Goal: Check status: Check status

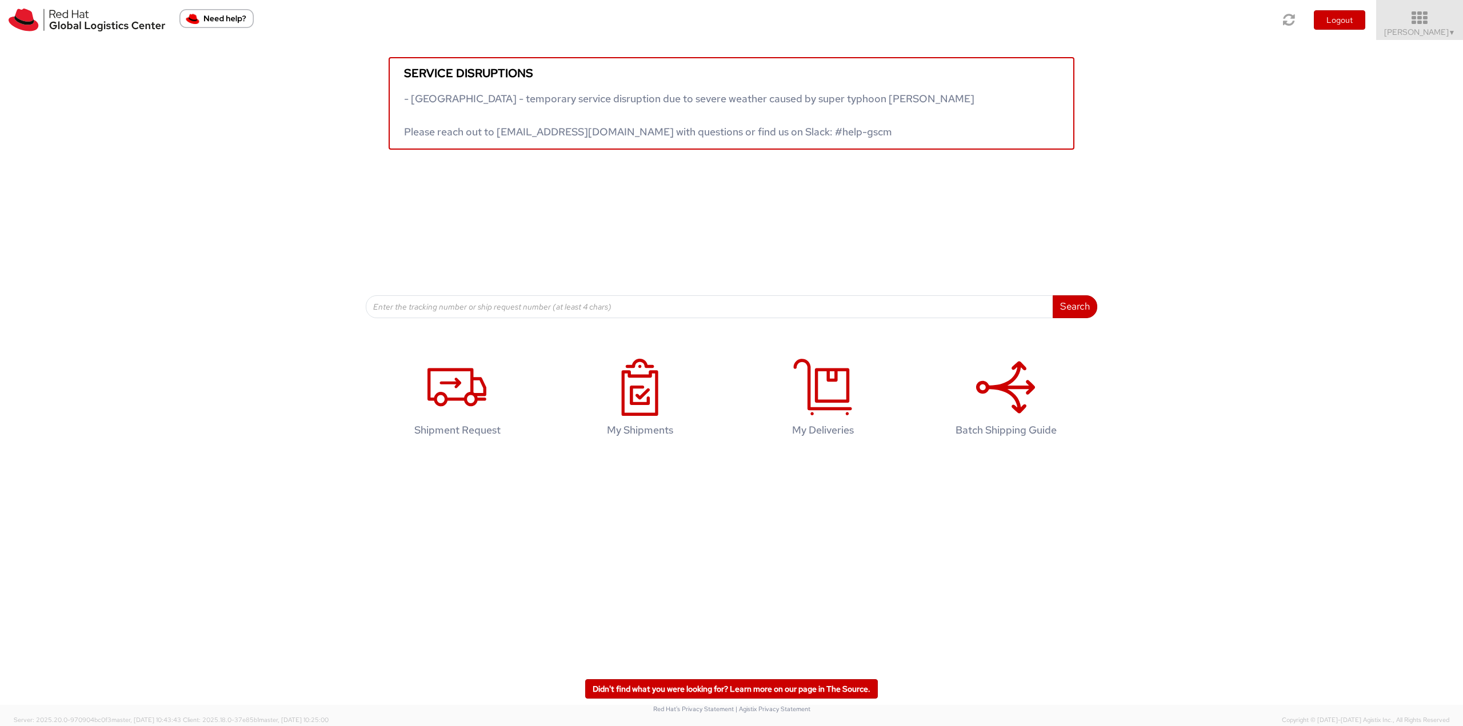
click at [1408, 23] on icon at bounding box center [1419, 18] width 100 height 16
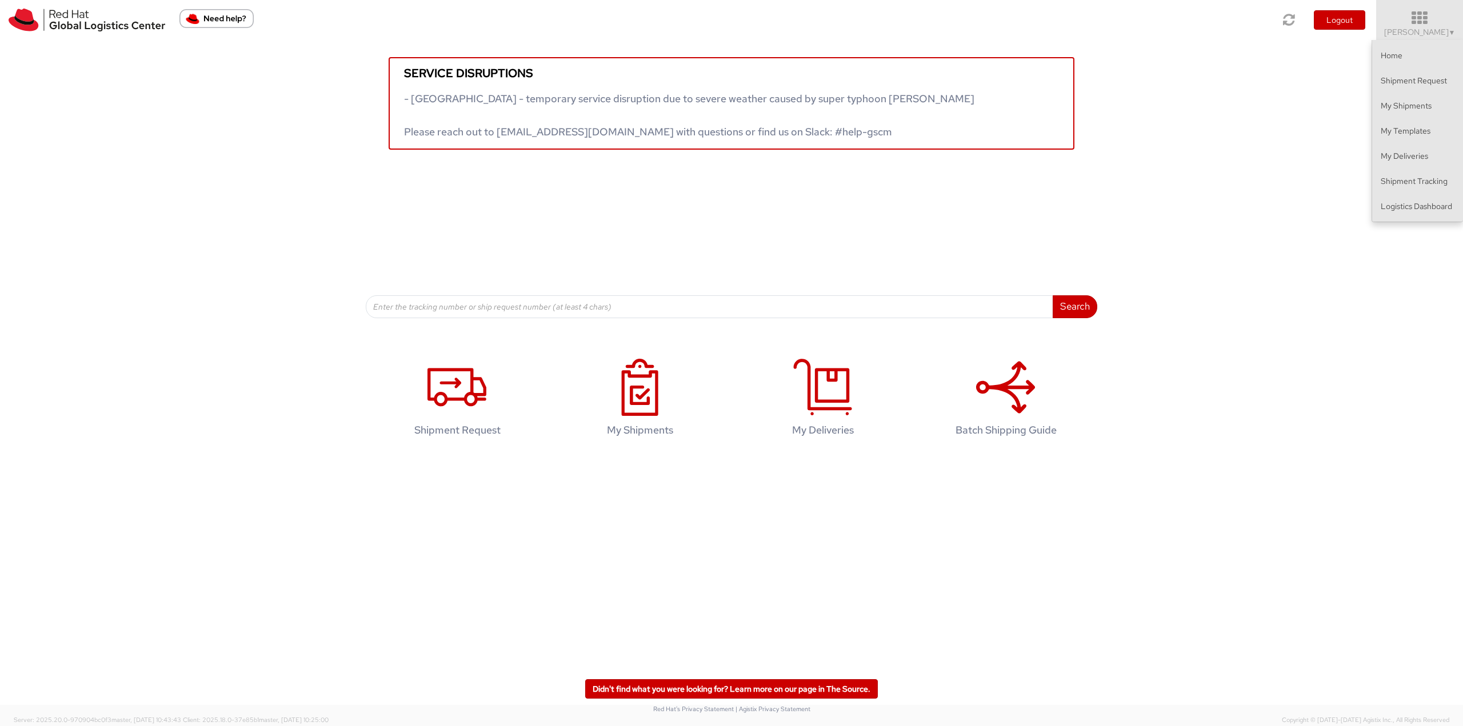
click at [1393, 221] on ul "Home Shipment Request My Shipments My Templates My Deliveries Shipment Tracking…" at bounding box center [1416, 131] width 91 height 182
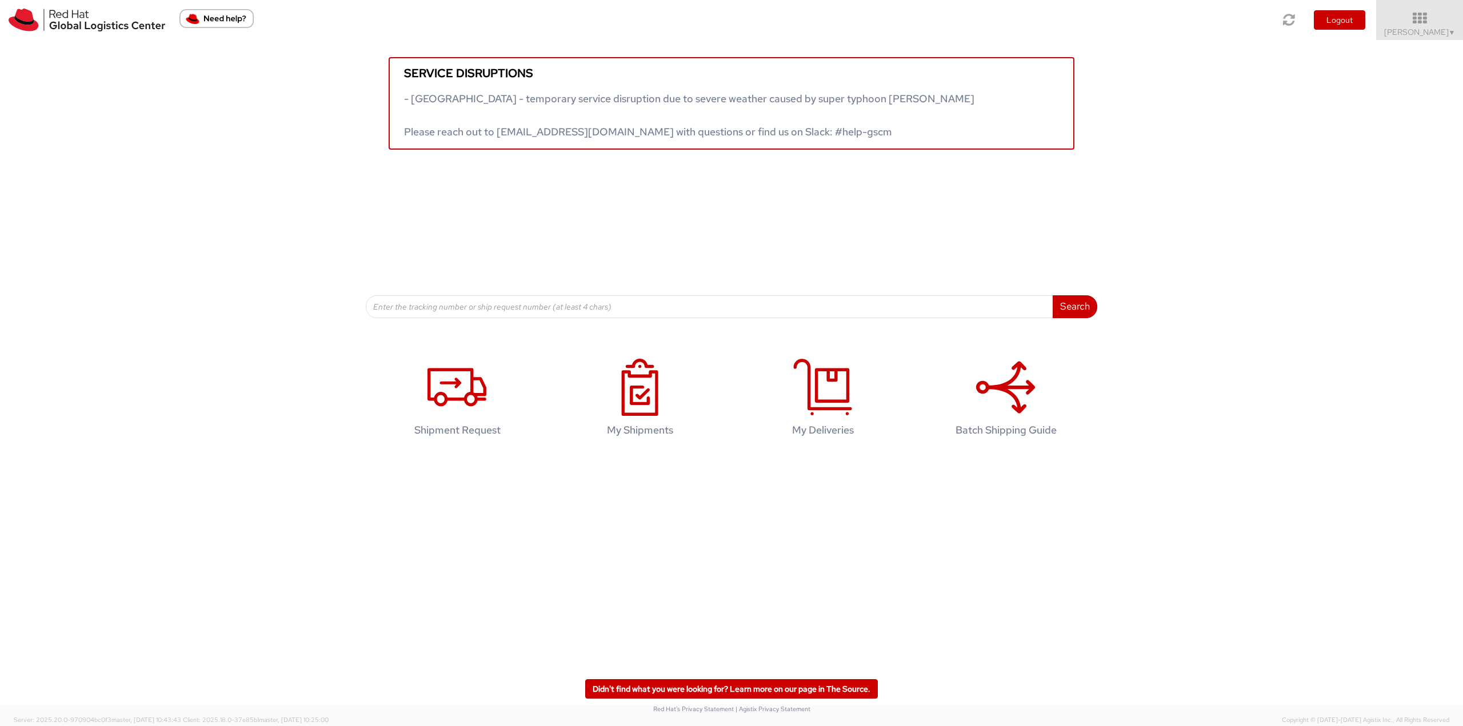
click at [1394, 212] on div "Service disruptions - South East Asia - temporary service disruption due to sev…" at bounding box center [731, 179] width 1463 height 278
click at [1403, 35] on span "Robert Lomax ▼" at bounding box center [1419, 32] width 71 height 10
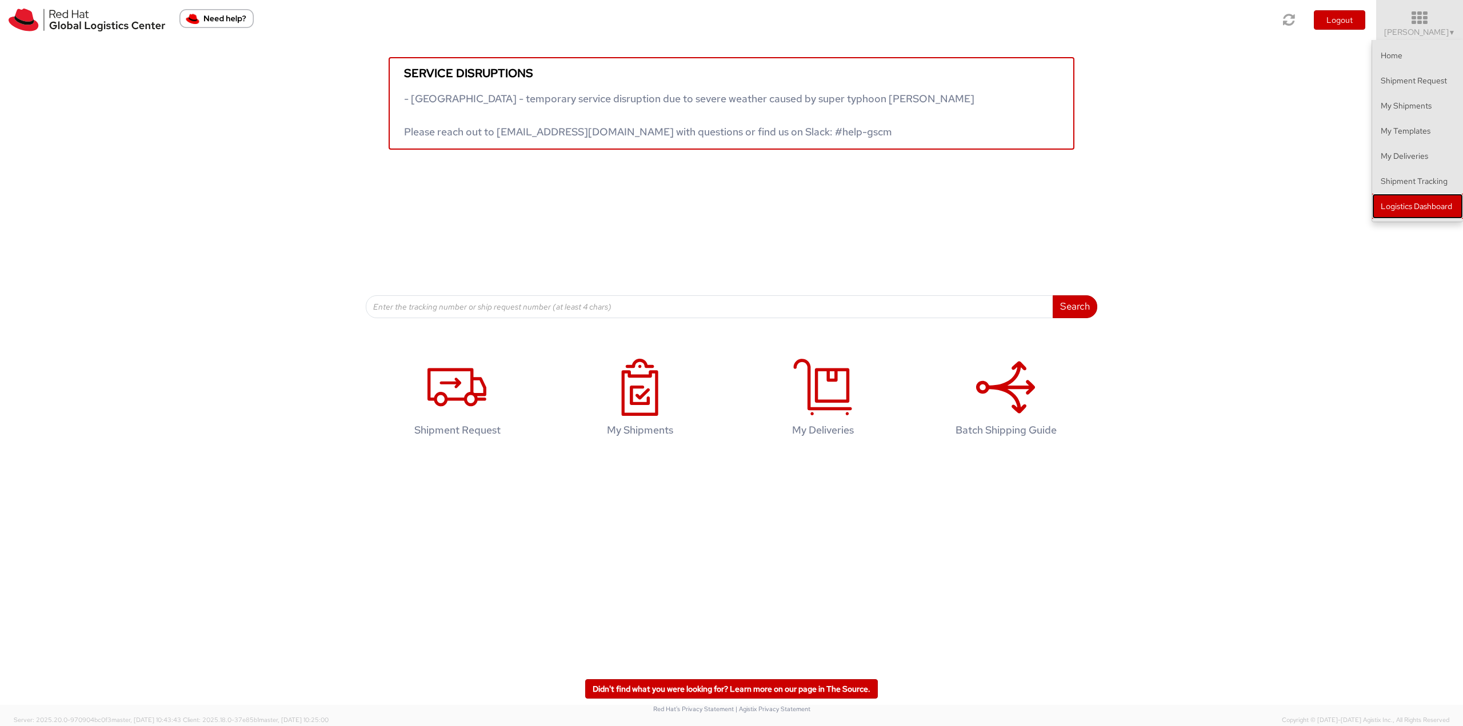
click at [1403, 201] on link "Logistics Dashboard" at bounding box center [1417, 206] width 91 height 25
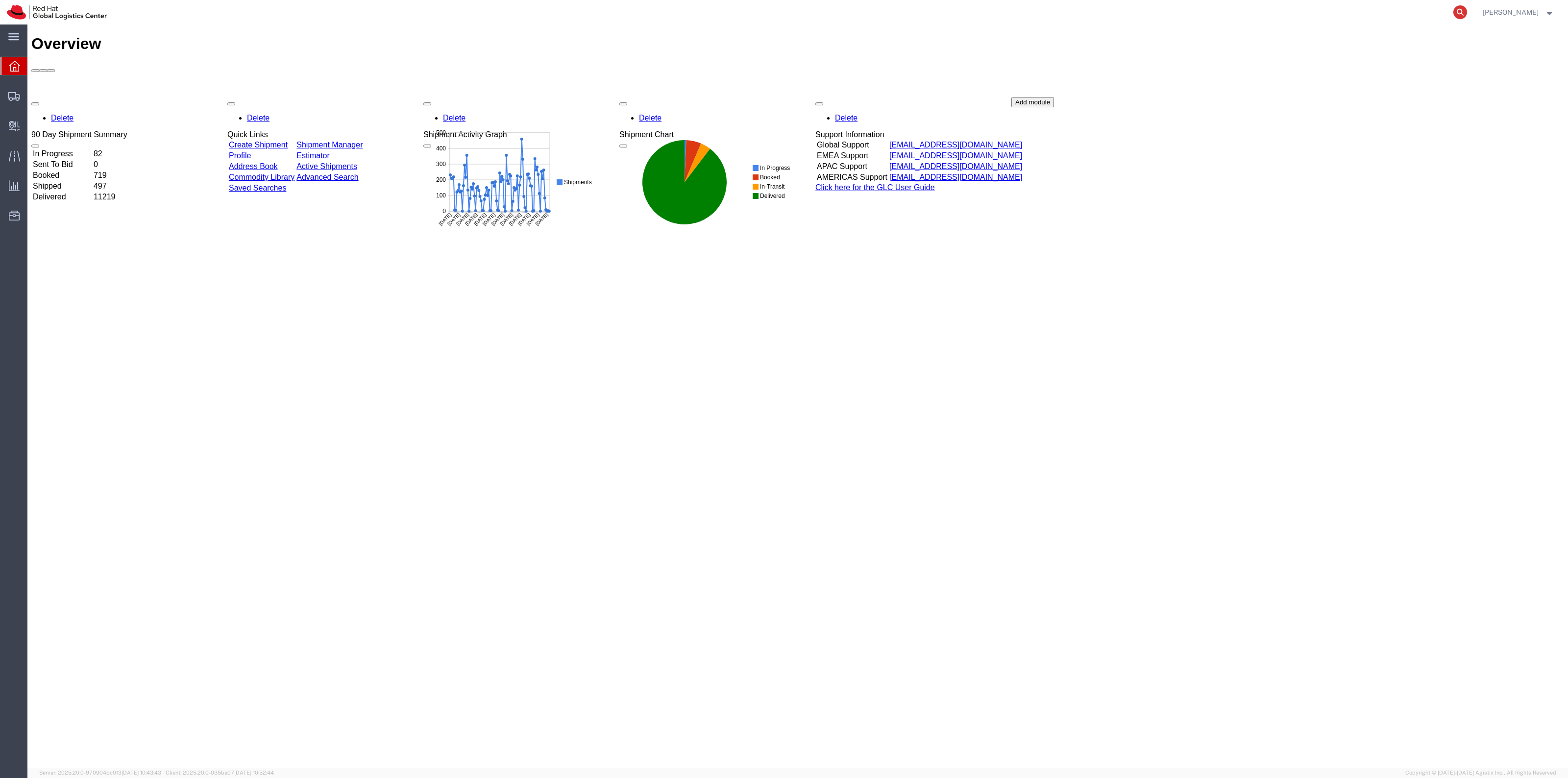
click at [1468, 11] on icon at bounding box center [1461, 12] width 14 height 14
click at [1419, 11] on input "search" at bounding box center [1304, 12] width 298 height 23
paste input "801343764"
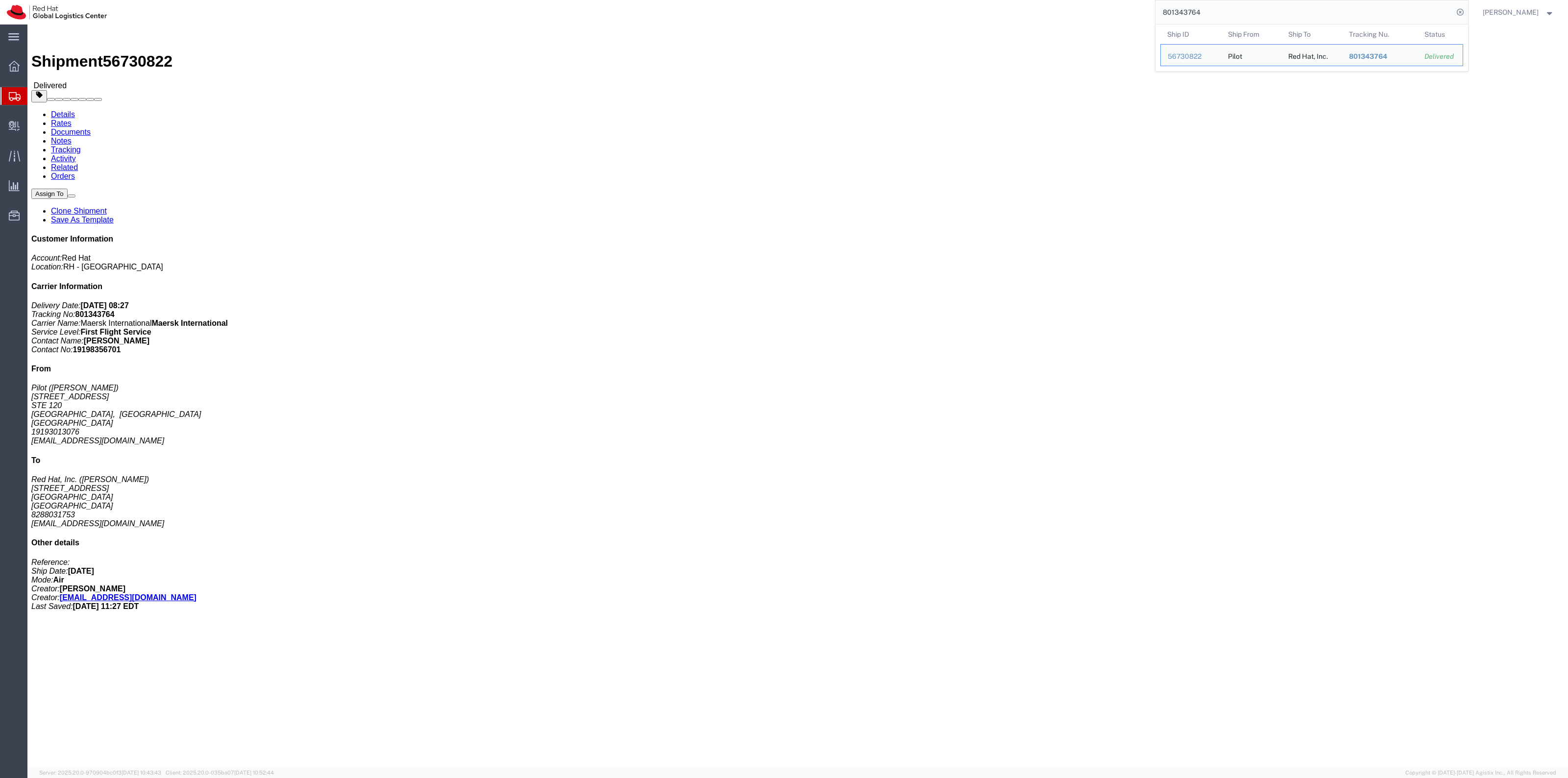
drag, startPoint x: 1217, startPoint y: 15, endPoint x: 1143, endPoint y: 8, distance: 74.3
click at [1144, 8] on div "801343764 Ship ID Ship From Ship To Tracking Nu. Status Ship ID 56730822 Ship F…" at bounding box center [791, 12] width 1354 height 25
paste input "87945"
click at [1288, 12] on input "801387945" at bounding box center [1304, 12] width 298 height 23
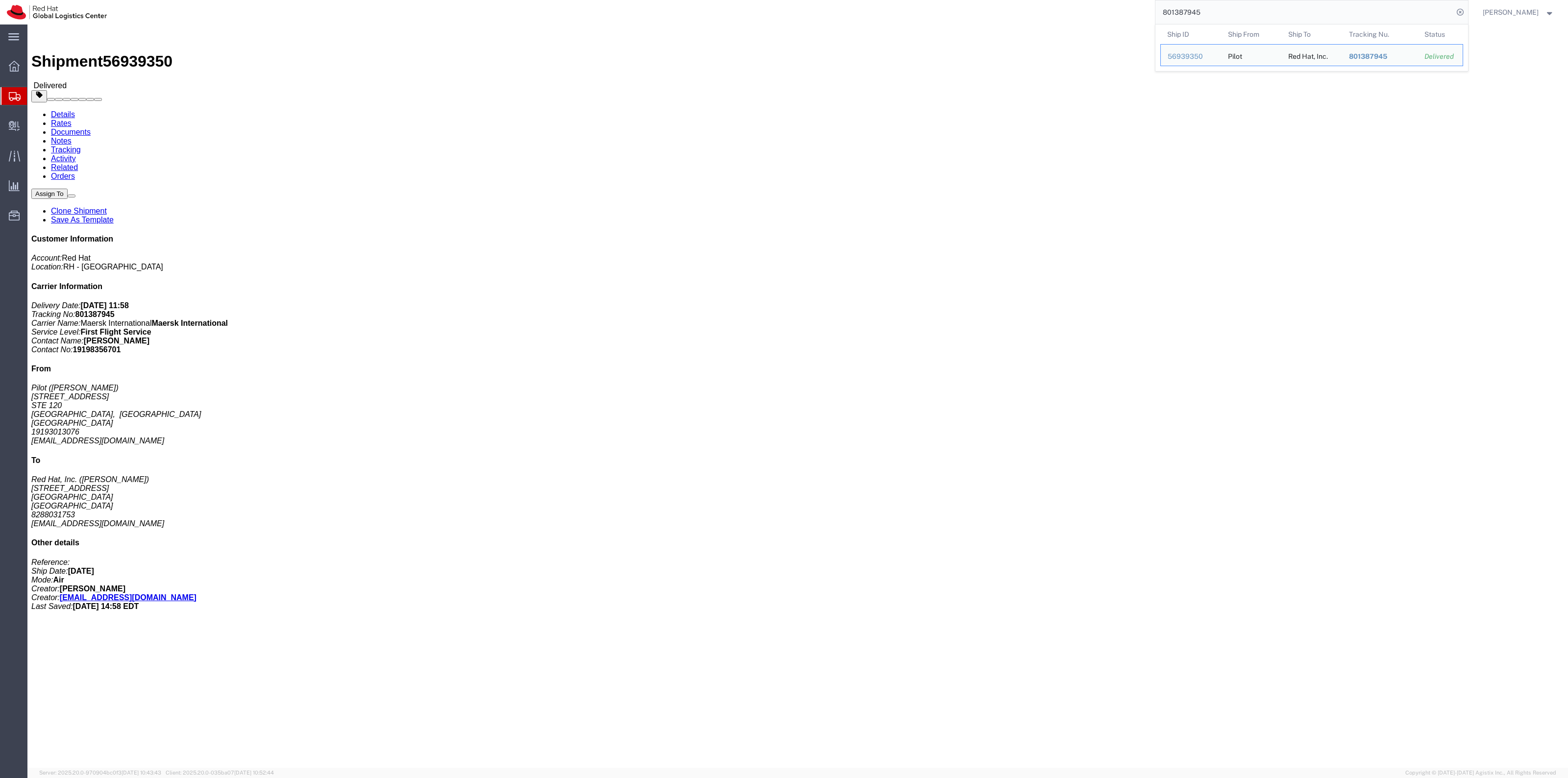
click at [1288, 12] on input "801387945" at bounding box center [1304, 12] width 298 height 23
paste input "700"
click at [1216, 15] on input "801387700" at bounding box center [1304, 12] width 298 height 23
drag, startPoint x: 1217, startPoint y: 12, endPoint x: 1083, endPoint y: 9, distance: 134.0
click at [1099, 9] on div "801387700 Ship ID Ship From Ship To Tracking Nu. Status Ship ID 57009541 Ship F…" at bounding box center [791, 12] width 1354 height 25
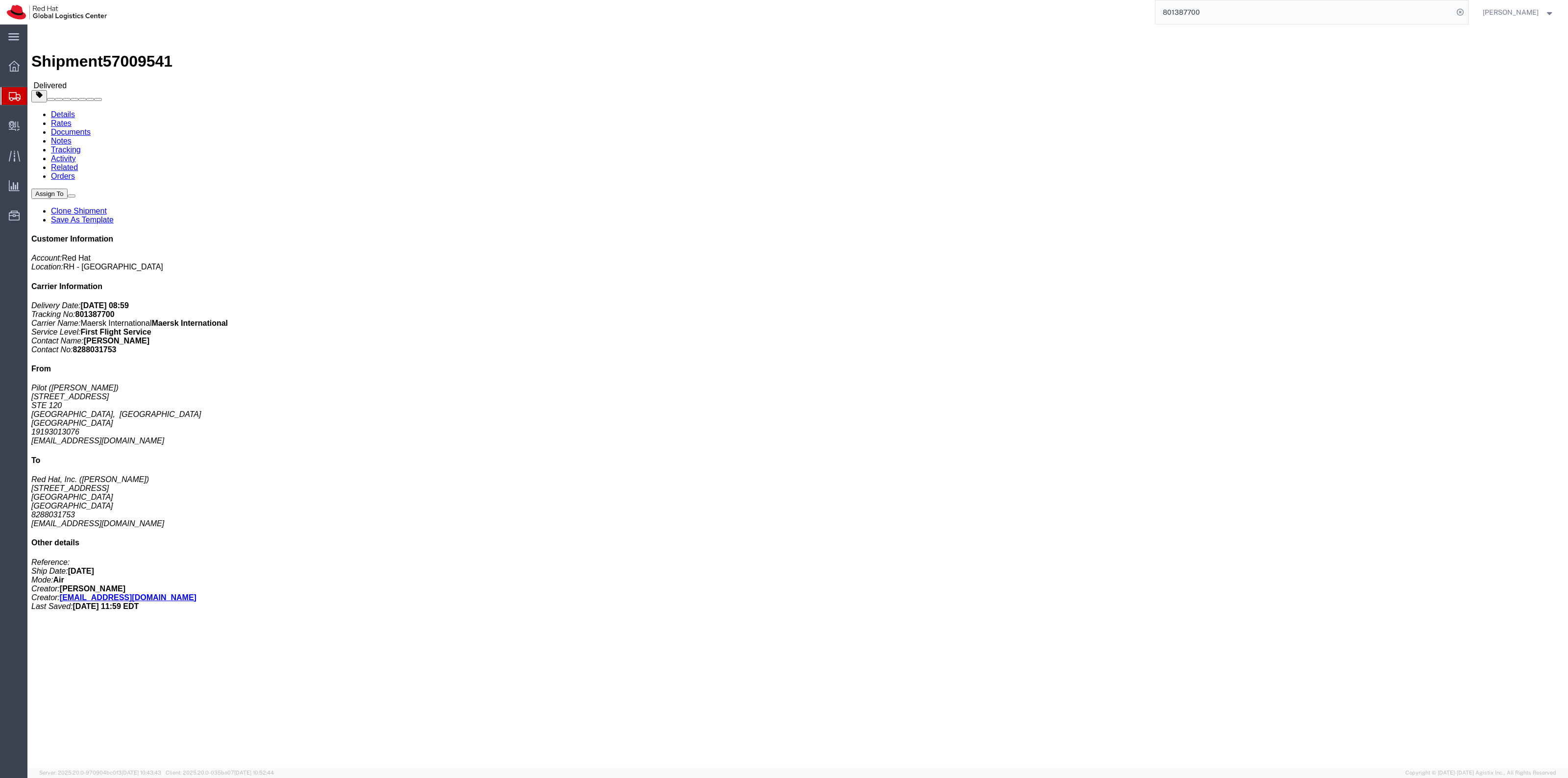
paste input "947"
type input "801387947"
